Goal: Transaction & Acquisition: Download file/media

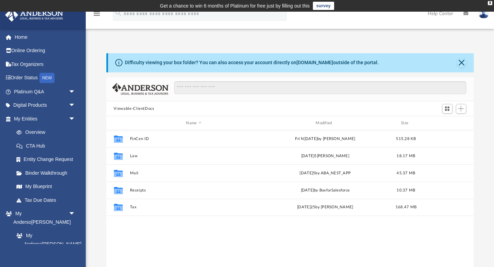
scroll to position [156, 367]
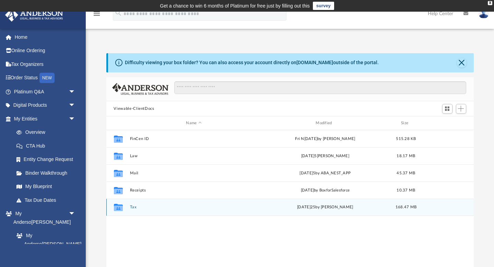
click at [120, 209] on icon "grid" at bounding box center [118, 208] width 9 height 5
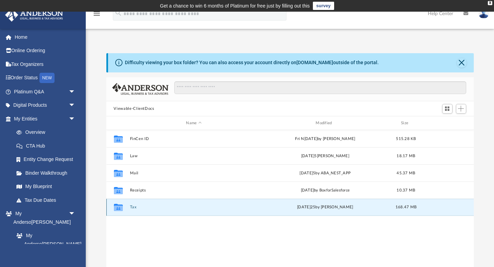
click at [131, 208] on button "Tax" at bounding box center [194, 207] width 128 height 4
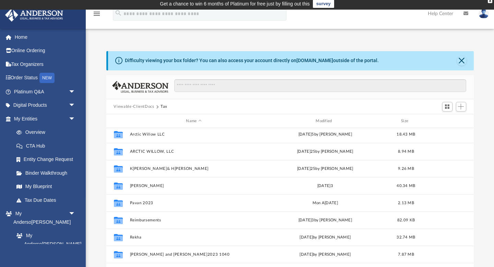
scroll to position [0, 0]
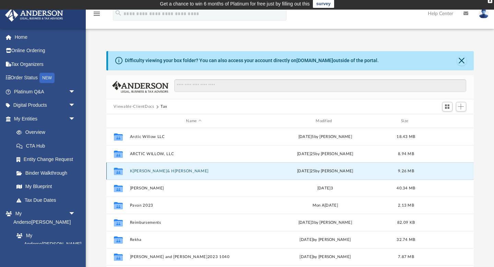
click at [151, 169] on button "K[PERSON_NAME]& H[PERSON_NAME]" at bounding box center [194, 171] width 128 height 4
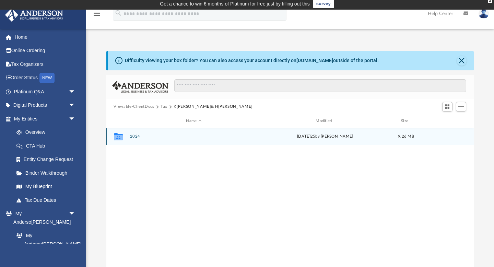
click at [117, 138] on icon "grid" at bounding box center [118, 136] width 9 height 7
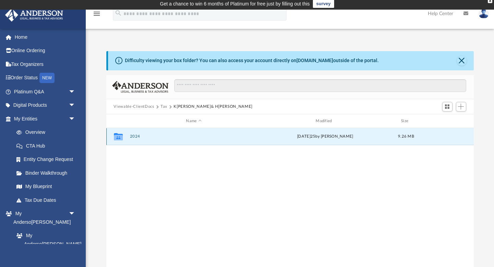
click at [136, 137] on button "2024" at bounding box center [194, 137] width 128 height 4
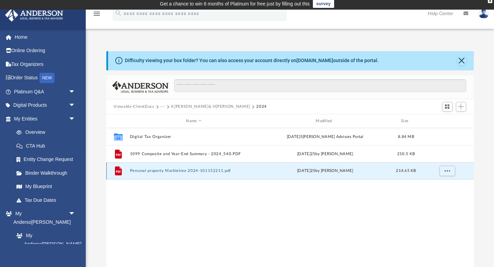
click at [206, 171] on button "Personal property Marbletree 2024-101152211.pdf" at bounding box center [194, 171] width 128 height 4
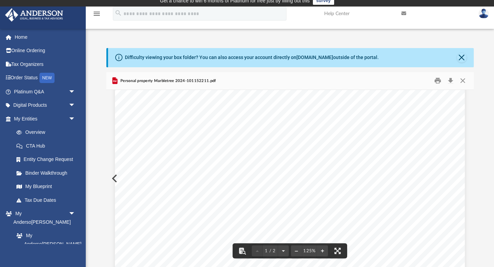
scroll to position [29, 0]
click at [461, 59] on button "Close" at bounding box center [462, 58] width 10 height 10
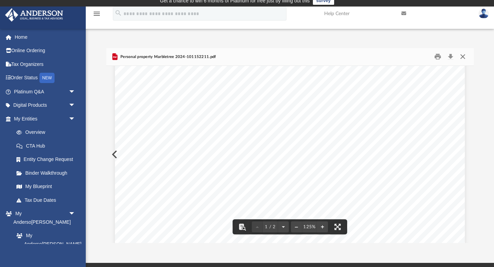
click at [466, 56] on button "Close" at bounding box center [463, 56] width 12 height 11
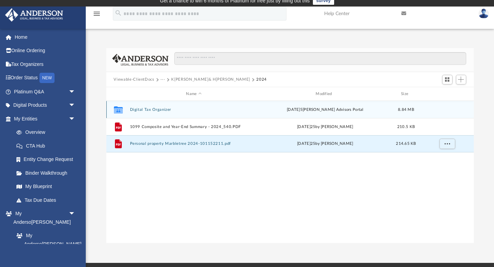
click at [152, 109] on button "Digital Tax Organizer" at bounding box center [194, 109] width 128 height 4
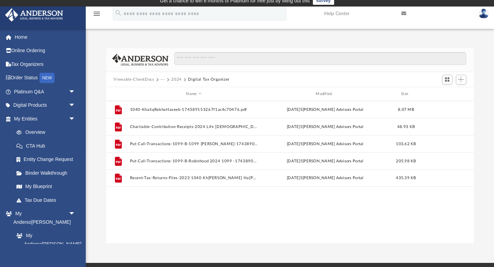
click at [147, 79] on button "Viewable-ClientDocs" at bounding box center [134, 80] width 40 height 6
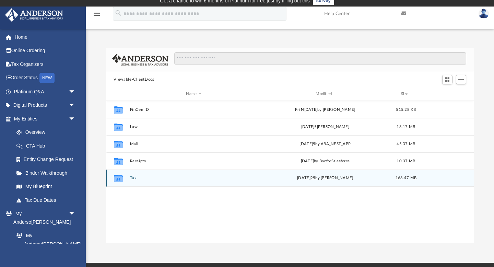
click at [134, 178] on button "Tax" at bounding box center [194, 178] width 128 height 4
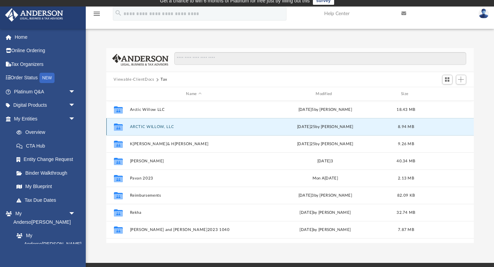
click at [162, 125] on button "ARCTIC WILLOW, LLC" at bounding box center [194, 127] width 128 height 4
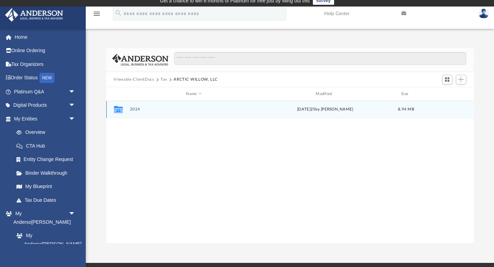
click at [214, 112] on div "Collaborated Folder 2024 [DATE]5 by [PERSON_NAME]8.94 MB" at bounding box center [289, 109] width 367 height 17
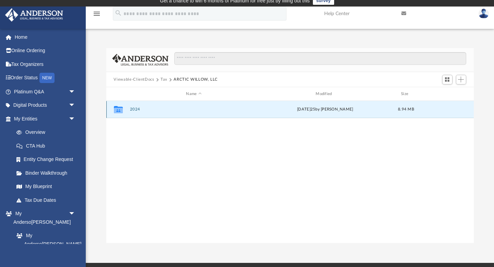
click at [131, 109] on button "2024" at bounding box center [194, 109] width 128 height 4
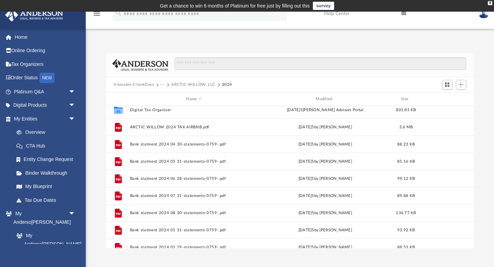
scroll to position [0, 0]
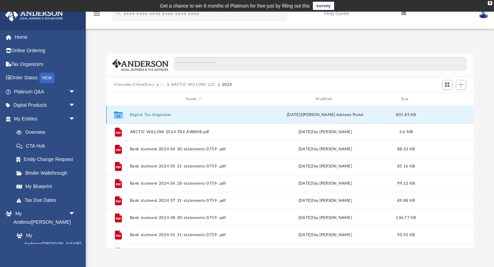
click at [142, 113] on button "Digital Tax Organizer" at bounding box center [194, 115] width 128 height 4
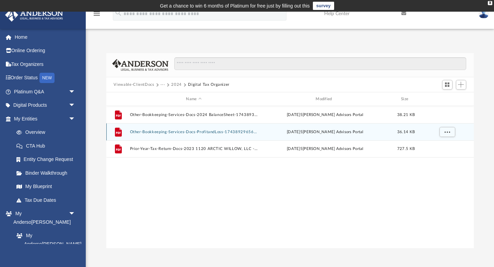
click at [224, 136] on div "File Other-Bookkeeping-Services-Docs-ProfitandLoss-174389296567f1b1e522366.pdf …" at bounding box center [289, 131] width 367 height 17
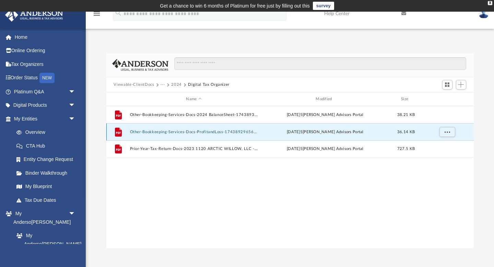
click at [217, 130] on button "Other-Bookkeeping-Services-Docs-ProfitandLoss-174389296567f1b1e522366.pdf" at bounding box center [194, 132] width 128 height 4
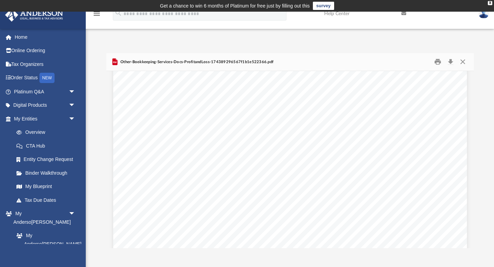
scroll to position [147, 0]
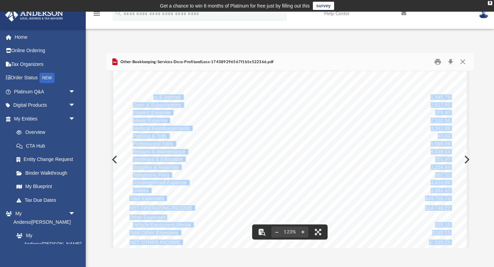
drag, startPoint x: 154, startPoint y: 96, endPoint x: 170, endPoint y: 119, distance: 27.6
click at [170, 119] on div "Arctic Willow, LLC Profit and Loss Janu[DATE]ece[DATE]rual Basis Satu[DATE]1 PM…" at bounding box center [290, 158] width 354 height 458
click at [235, 120] on div "Arctic Willow, LLC Profit and Loss Janu[DATE]ece[DATE]rual Basis Satu[DATE]1 PM…" at bounding box center [290, 158] width 354 height 458
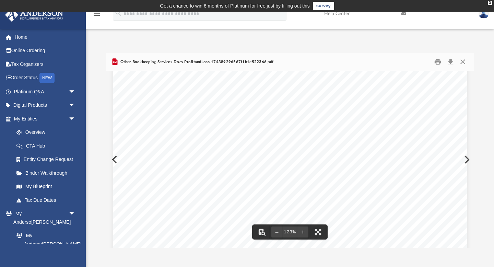
click at [478, 88] on div "Difficulty viewing your box folder? You can also access your account directly o…" at bounding box center [290, 150] width 408 height 195
click at [464, 61] on button "Close" at bounding box center [463, 62] width 12 height 11
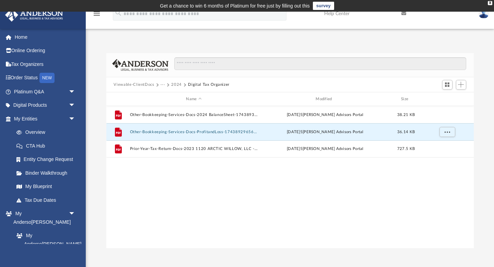
click at [211, 85] on button "Digital Tax Organizer" at bounding box center [209, 85] width 42 height 6
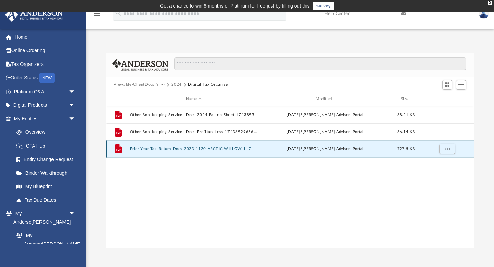
click at [191, 149] on button "Prior-Year-Tax-Return-Docs-2023 1120 ARCTIC WILLOW, LLC - Completed Copy-174389…" at bounding box center [194, 149] width 128 height 4
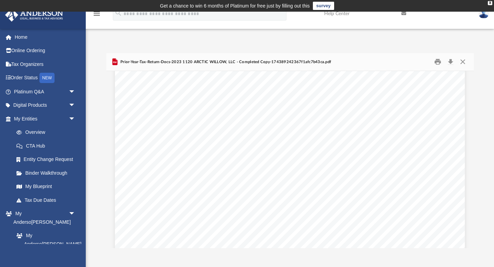
scroll to position [2015, 0]
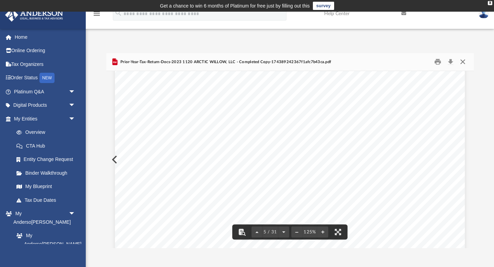
click at [466, 60] on button "Close" at bounding box center [463, 62] width 12 height 11
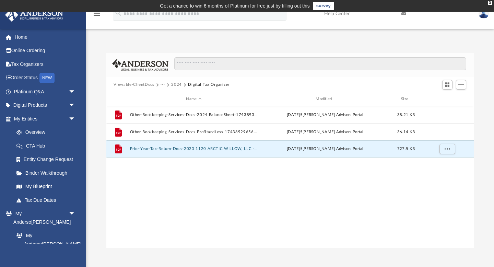
click at [140, 86] on button "Viewable-ClientDocs" at bounding box center [134, 85] width 40 height 6
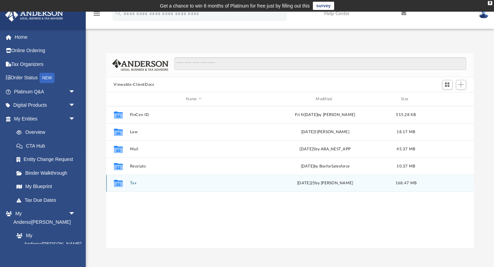
click at [135, 182] on button "Tax" at bounding box center [194, 183] width 128 height 4
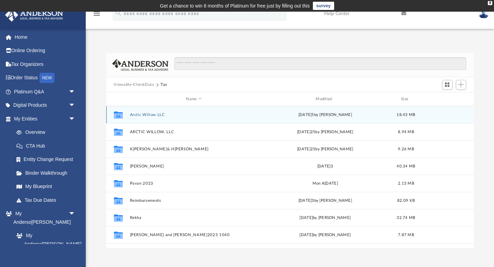
click at [145, 112] on div "Collaborated Folder Arctic Willow LLC [DATE]5 by [PERSON_NAME]18.43 MB" at bounding box center [289, 114] width 367 height 17
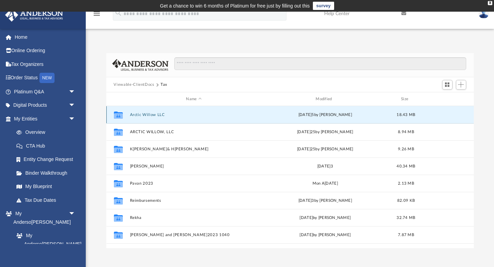
click at [148, 113] on button "Arctic Willow LLC" at bounding box center [194, 115] width 128 height 4
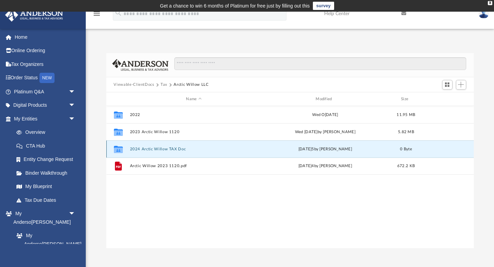
click at [155, 149] on button "2024 Arctic Willow TAX Doc" at bounding box center [194, 149] width 128 height 4
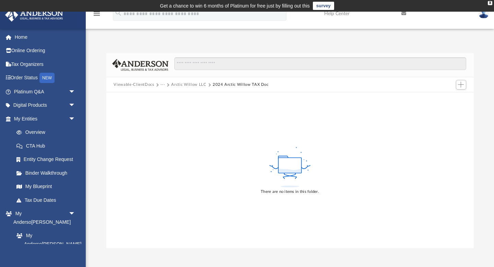
click at [225, 85] on button "2024 Arctic Willow TAX Doc" at bounding box center [241, 85] width 56 height 6
click at [190, 85] on button "Arctic Willow LLC" at bounding box center [188, 85] width 35 height 6
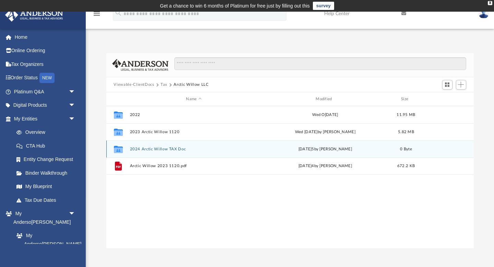
scroll to position [156, 367]
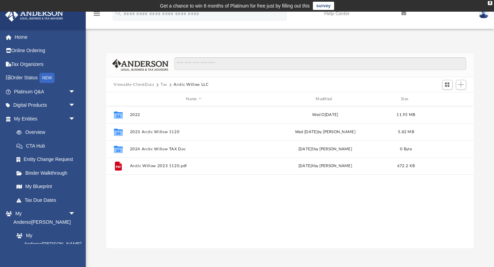
click at [164, 84] on button "Tax" at bounding box center [164, 85] width 7 height 6
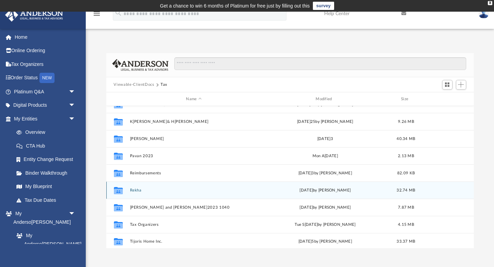
scroll to position [0, 0]
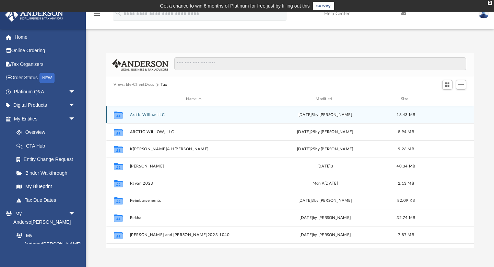
click at [149, 117] on div "Collaborated Folder Arctic Willow LLC [DATE]5 by [PERSON_NAME]18.43 MB" at bounding box center [289, 114] width 367 height 17
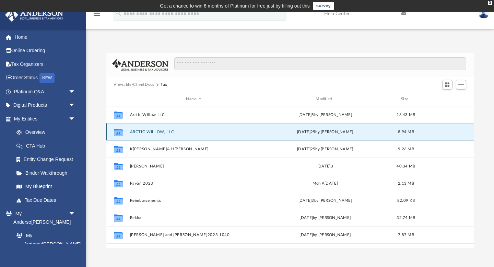
click at [144, 131] on button "ARCTIC WILLOW, LLC" at bounding box center [194, 132] width 128 height 4
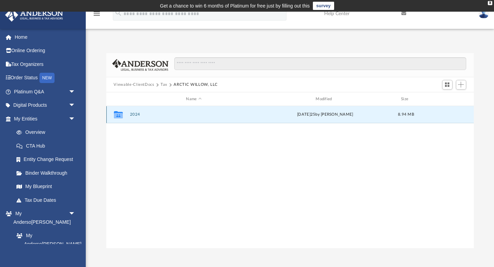
click at [133, 115] on button "2024" at bounding box center [194, 115] width 128 height 4
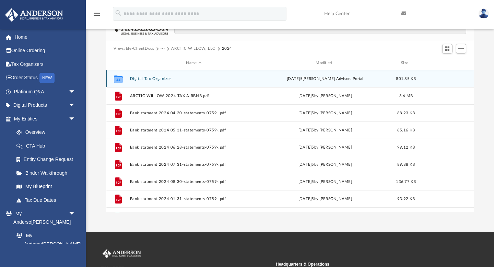
click at [164, 79] on button "Digital Tax Organizer" at bounding box center [194, 79] width 128 height 4
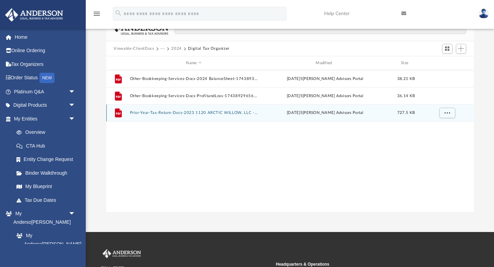
click at [244, 114] on button "Prior-Year-Tax-Return-Docs-2023 1120 ARCTIC WILLOW, LLC - Completed Copy-174389…" at bounding box center [194, 113] width 128 height 4
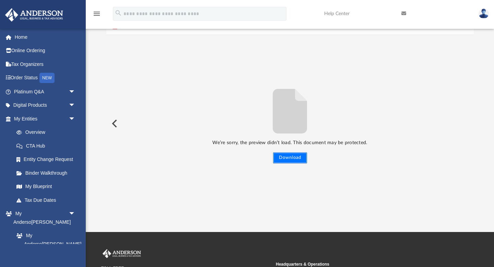
click at [281, 158] on button "Download" at bounding box center [290, 157] width 34 height 11
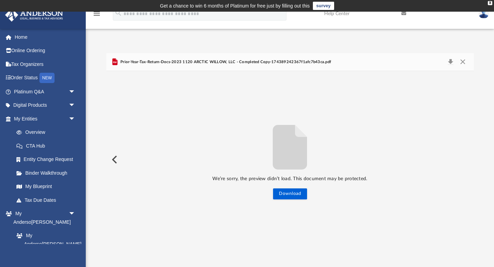
click at [280, 64] on span "Prior-Year-Tax-Return-Docs-2023 1120 ARCTIC WILLOW, LLC - Completed Copy-174389…" at bounding box center [225, 62] width 212 height 6
click at [464, 62] on button "Close" at bounding box center [463, 62] width 12 height 10
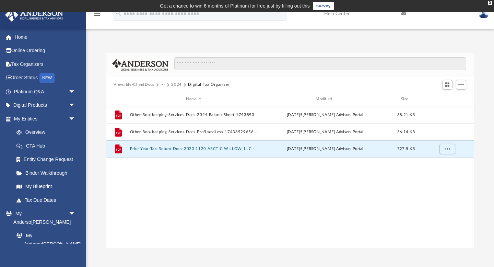
click at [147, 84] on button "Viewable-ClientDocs" at bounding box center [134, 85] width 40 height 6
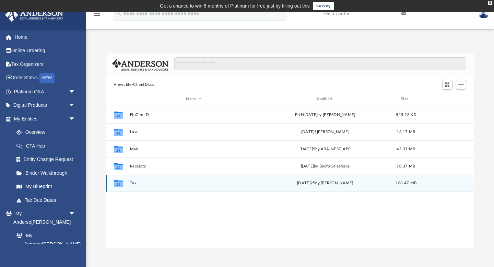
click at [130, 184] on button "Tax" at bounding box center [194, 183] width 128 height 4
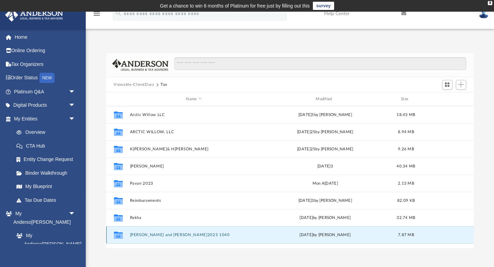
click at [156, 235] on button "[PERSON_NAME] and [PERSON_NAME]2023 1040" at bounding box center [194, 235] width 128 height 4
